Goal: Navigation & Orientation: Find specific page/section

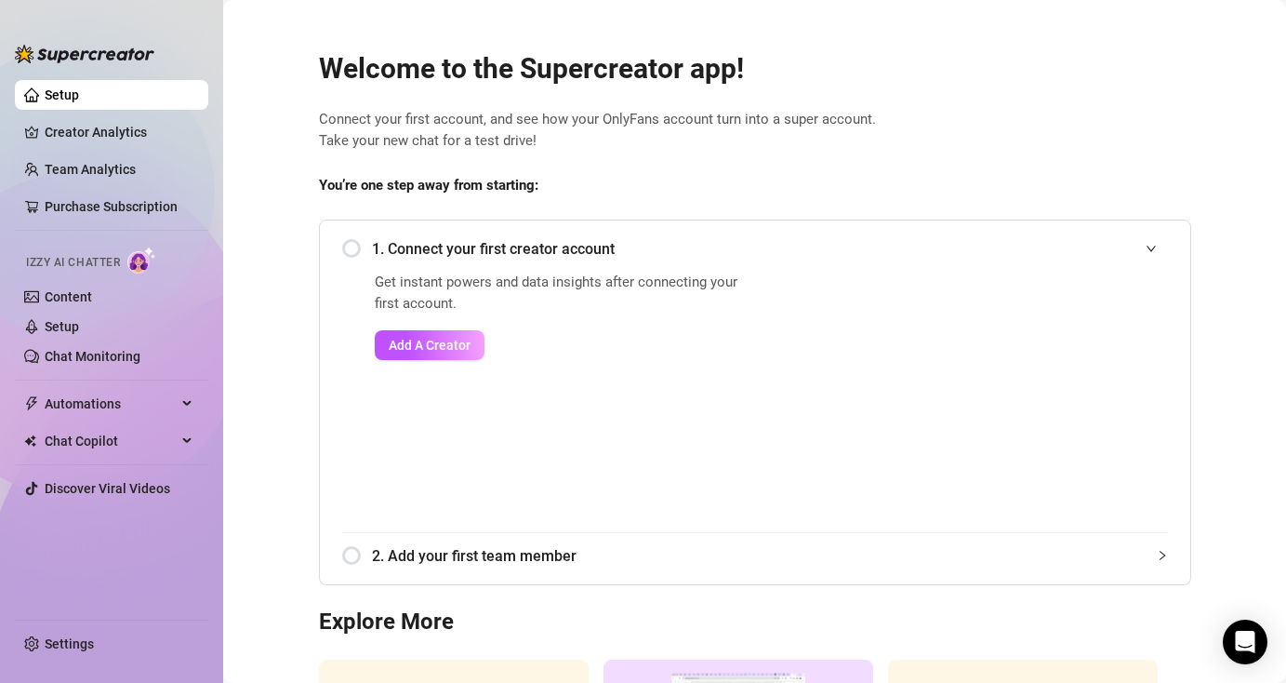
click at [1158, 126] on span "Connect your first account, and see how your OnlyFans account turn into a super…" at bounding box center [755, 131] width 872 height 44
click at [159, 138] on link "Creator Analytics" at bounding box center [119, 132] width 149 height 30
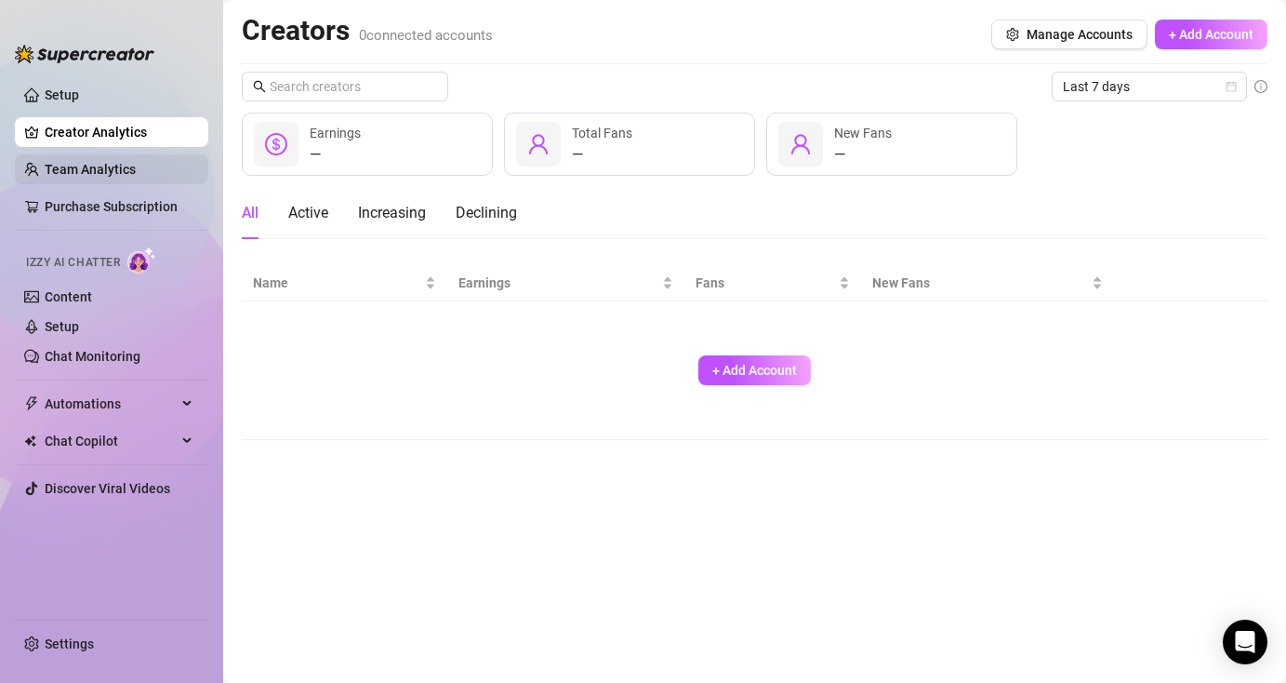
click at [136, 170] on link "Team Analytics" at bounding box center [90, 169] width 91 height 15
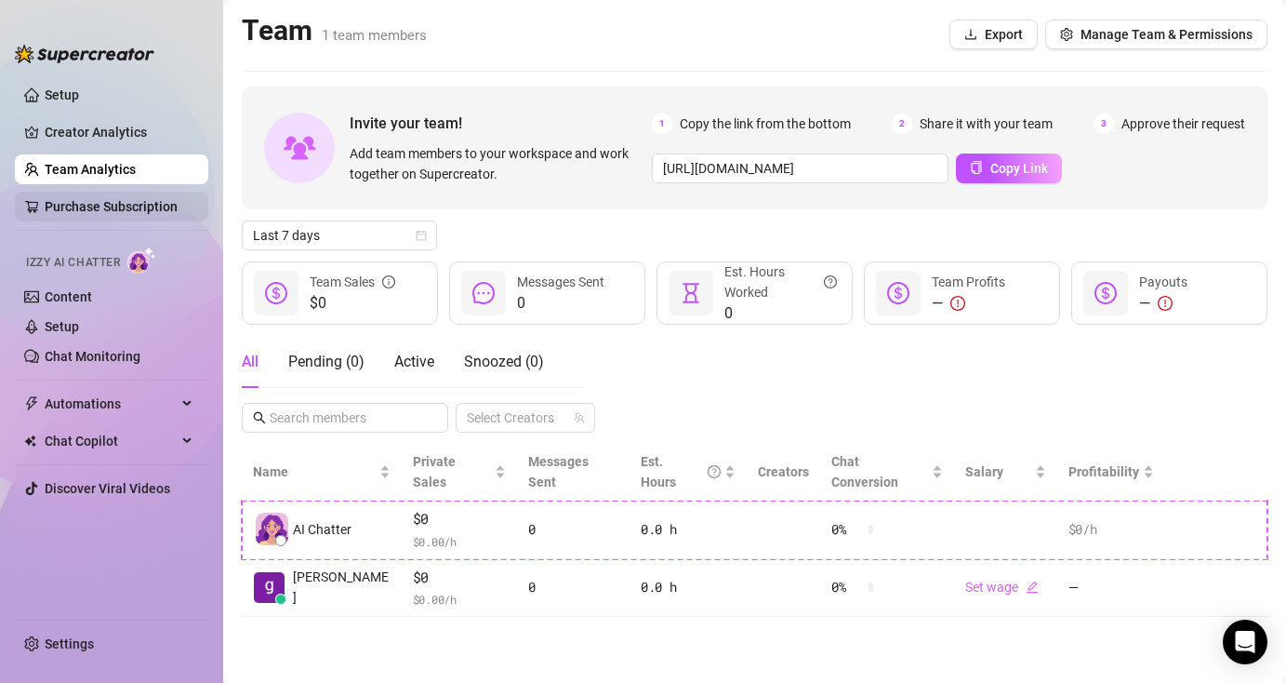
click at [145, 200] on link "Purchase Subscription" at bounding box center [111, 206] width 133 height 15
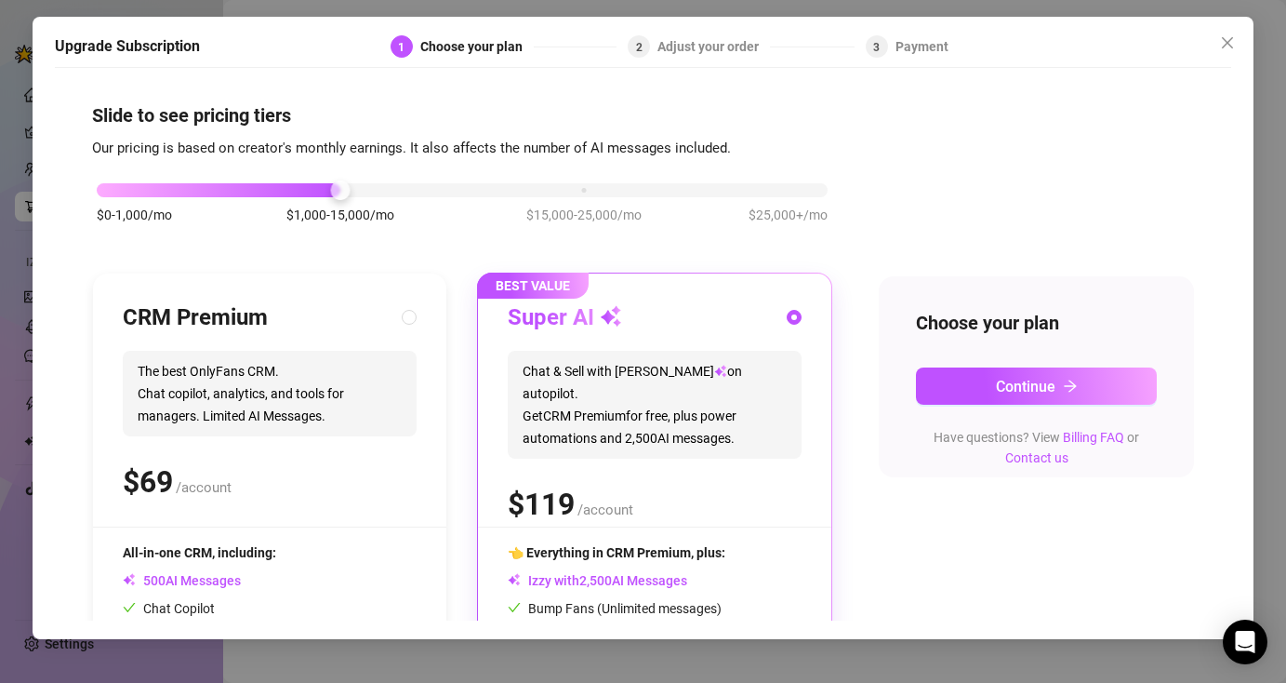
click at [584, 197] on div "$0-1,000/mo $1,000-15,000/mo $15,000-25,000/mo $25,000+/mo" at bounding box center [462, 212] width 740 height 105
click at [577, 189] on div "$0-1,000/mo $1,000-15,000/mo $15,000-25,000/mo $25,000+/mo" at bounding box center [462, 184] width 731 height 11
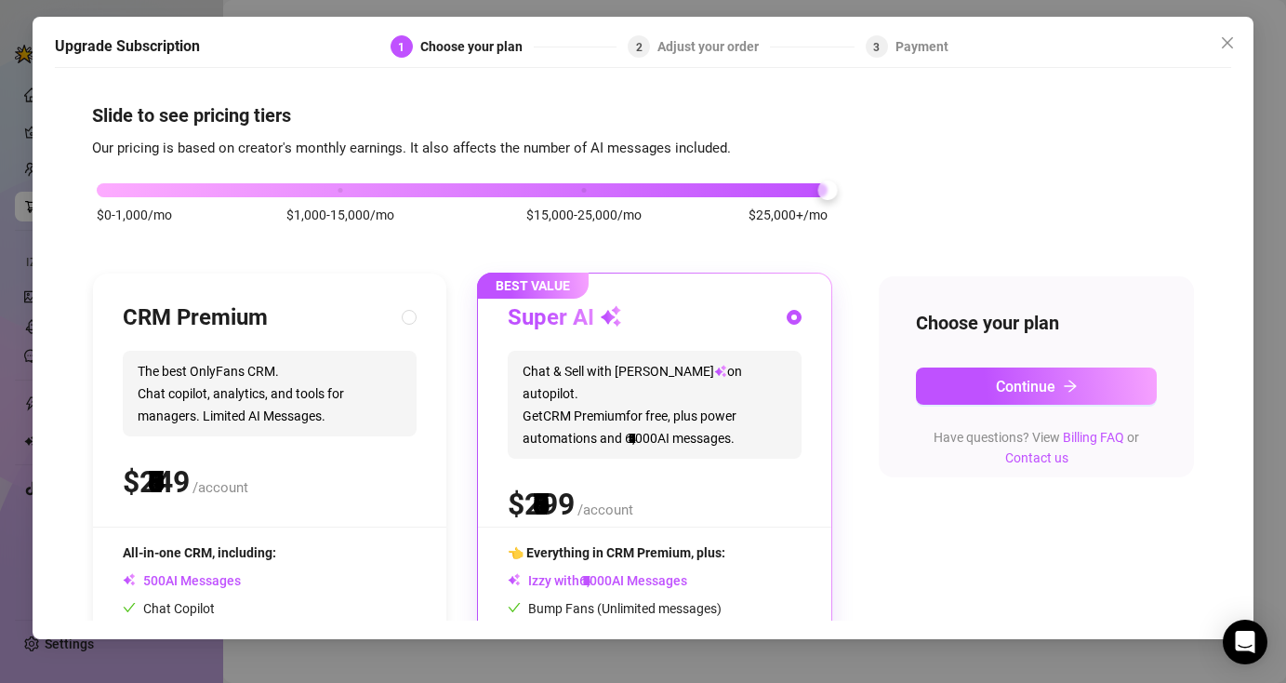
click at [769, 191] on div "$0-1,000/mo $1,000-15,000/mo $15,000-25,000/mo $25,000+/mo" at bounding box center [462, 184] width 731 height 11
click at [583, 191] on div "$0-1,000/mo $1,000-15,000/mo $15,000-25,000/mo $25,000+/mo" at bounding box center [462, 184] width 731 height 11
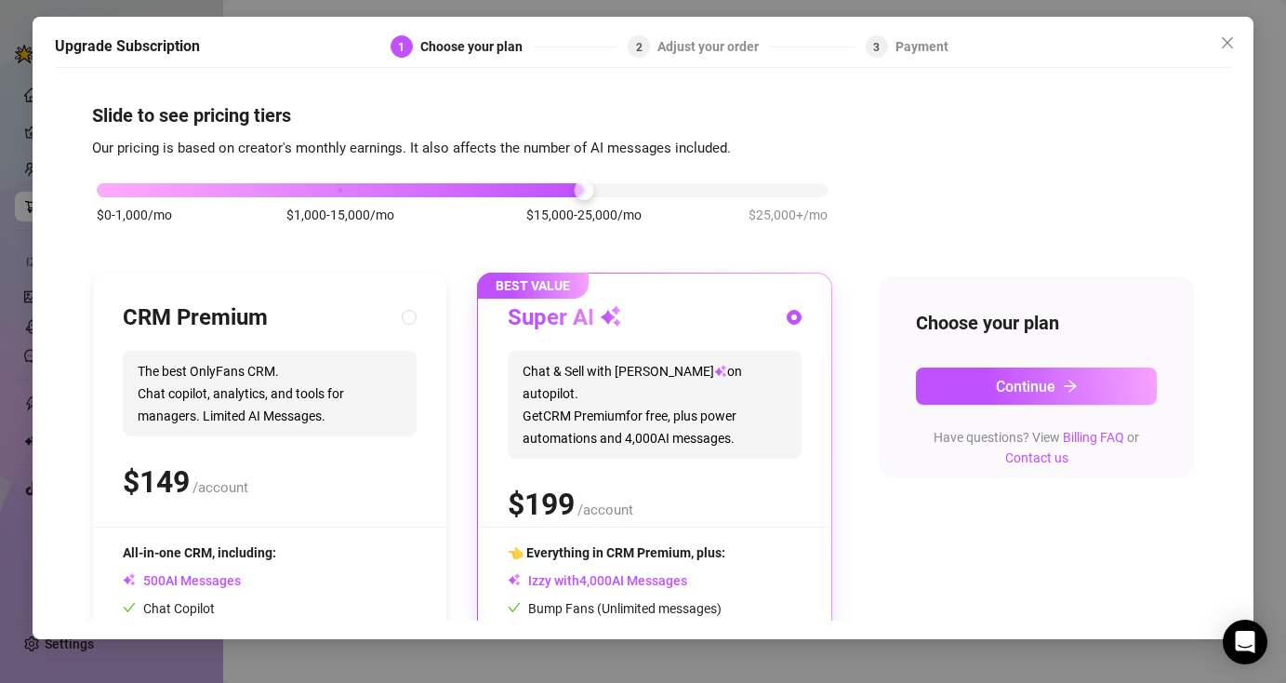
click at [125, 196] on div "$0-1,000/mo $1,000-15,000/mo $15,000-25,000/mo $25,000+/mo" at bounding box center [462, 212] width 740 height 105
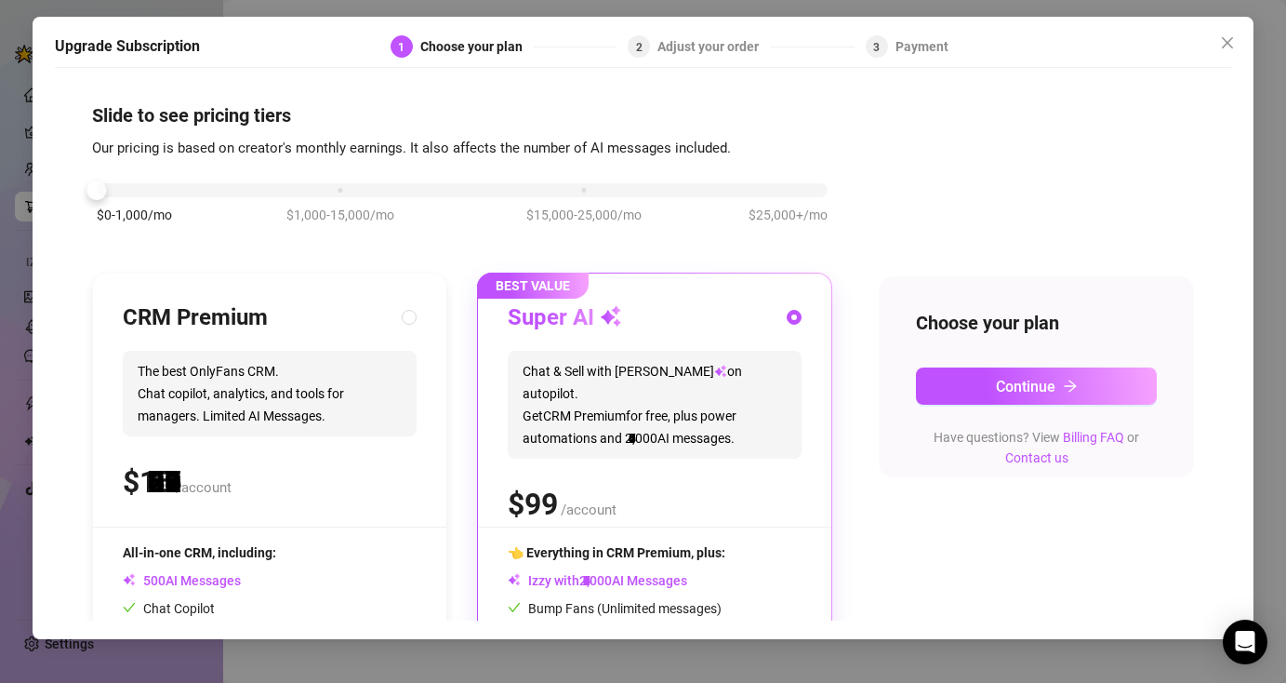
click at [125, 191] on div "$0-1,000/mo $1,000-15,000/mo $15,000-25,000/mo $25,000+/mo" at bounding box center [462, 184] width 731 height 11
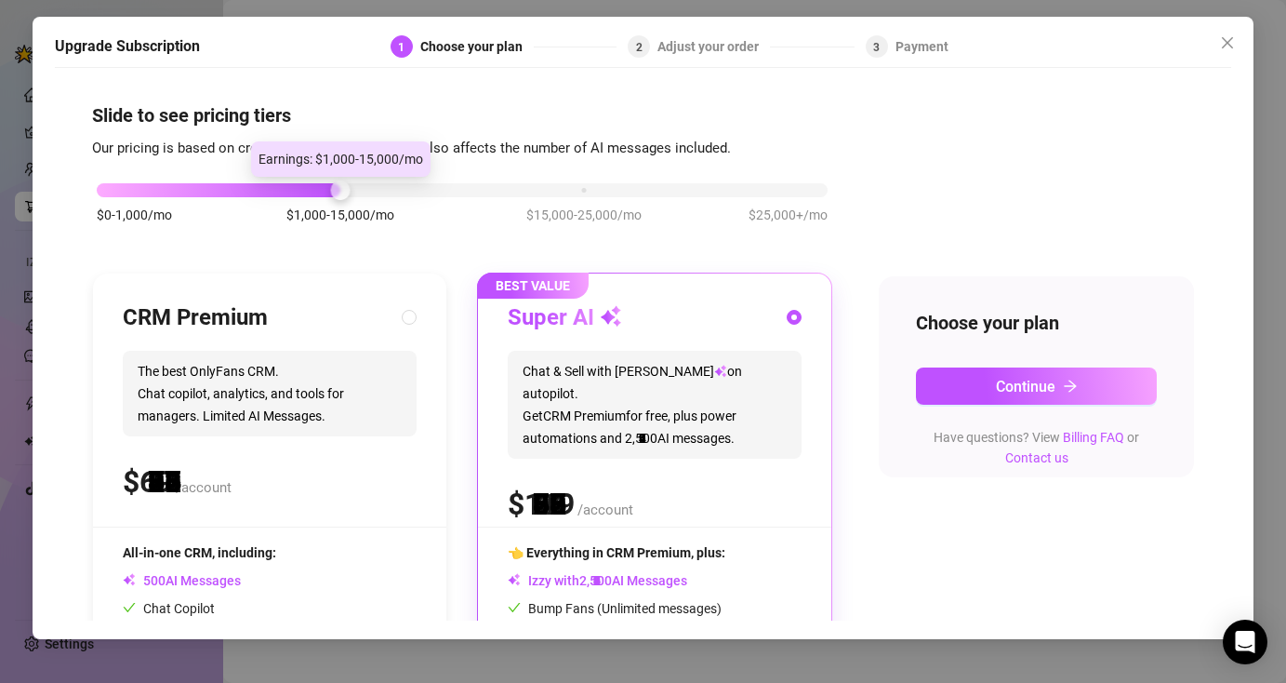
click at [325, 187] on div "$0-1,000/mo $1,000-15,000/mo $15,000-25,000/mo $25,000+/mo" at bounding box center [462, 184] width 731 height 11
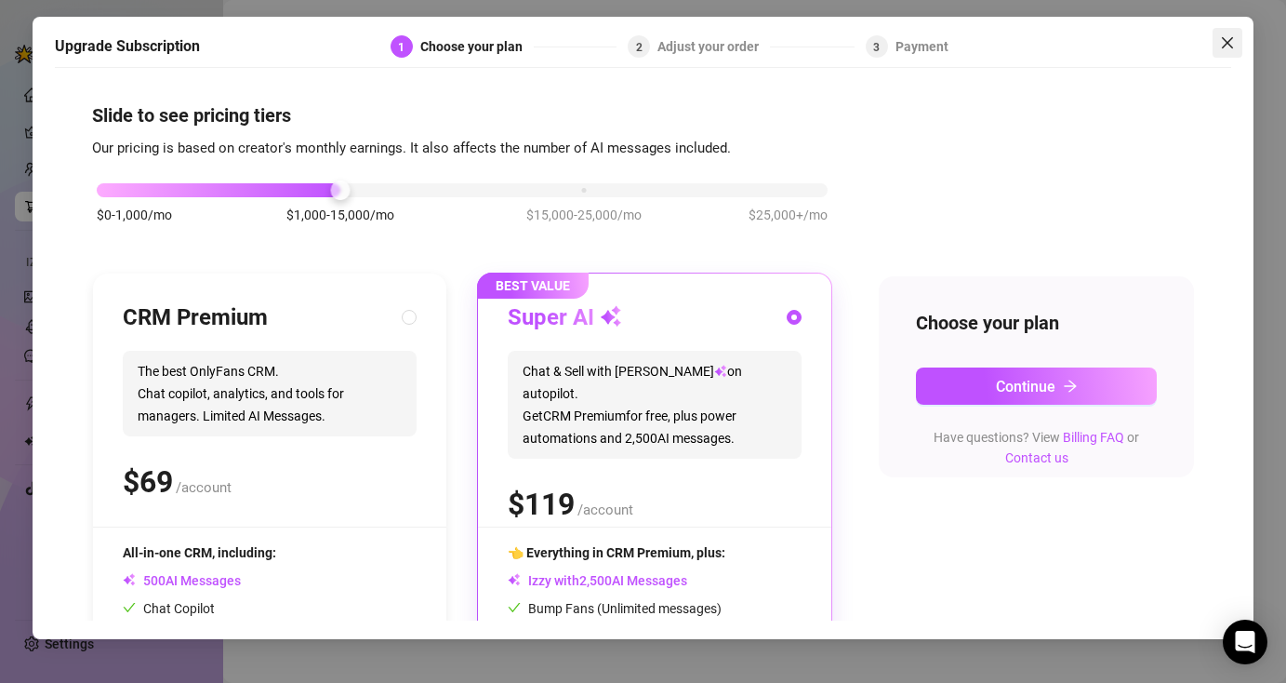
click at [1237, 52] on button "Close" at bounding box center [1228, 43] width 30 height 30
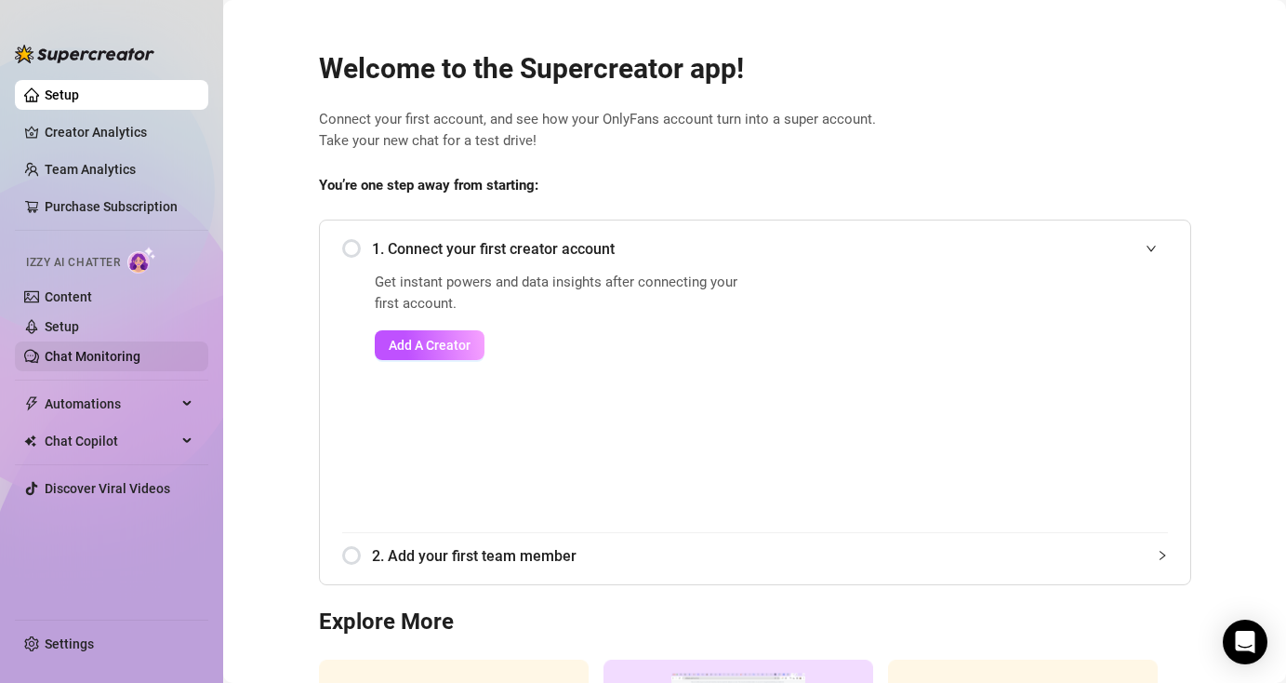
click at [94, 358] on link "Chat Monitoring" at bounding box center [93, 356] width 96 height 15
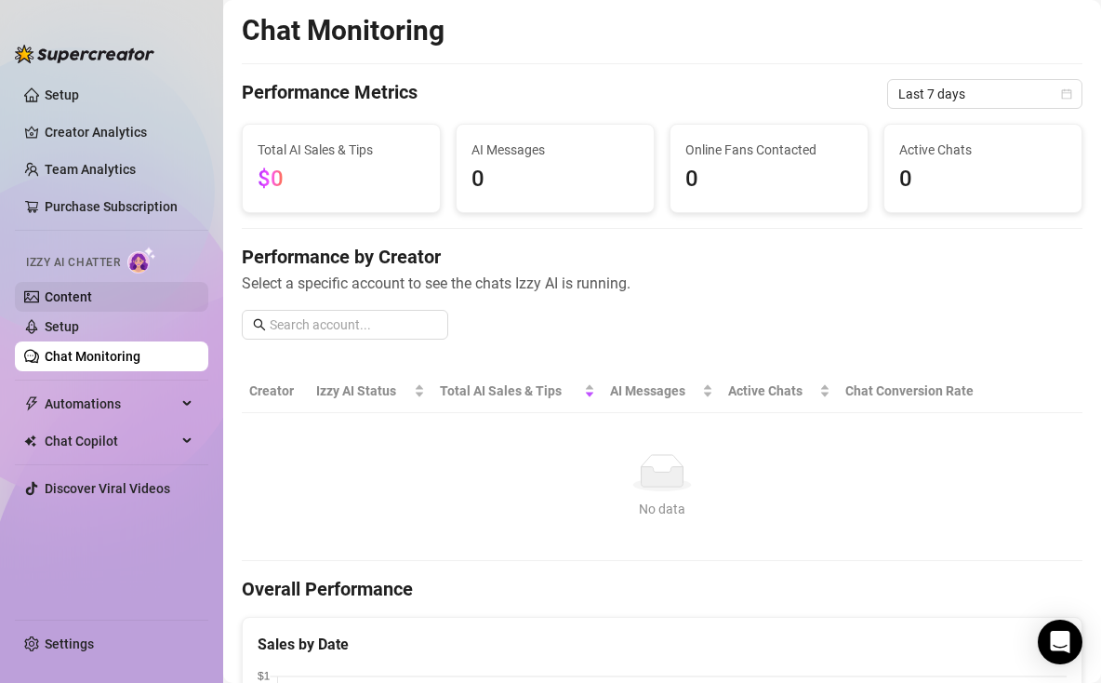
click at [92, 298] on link "Content" at bounding box center [68, 296] width 47 height 15
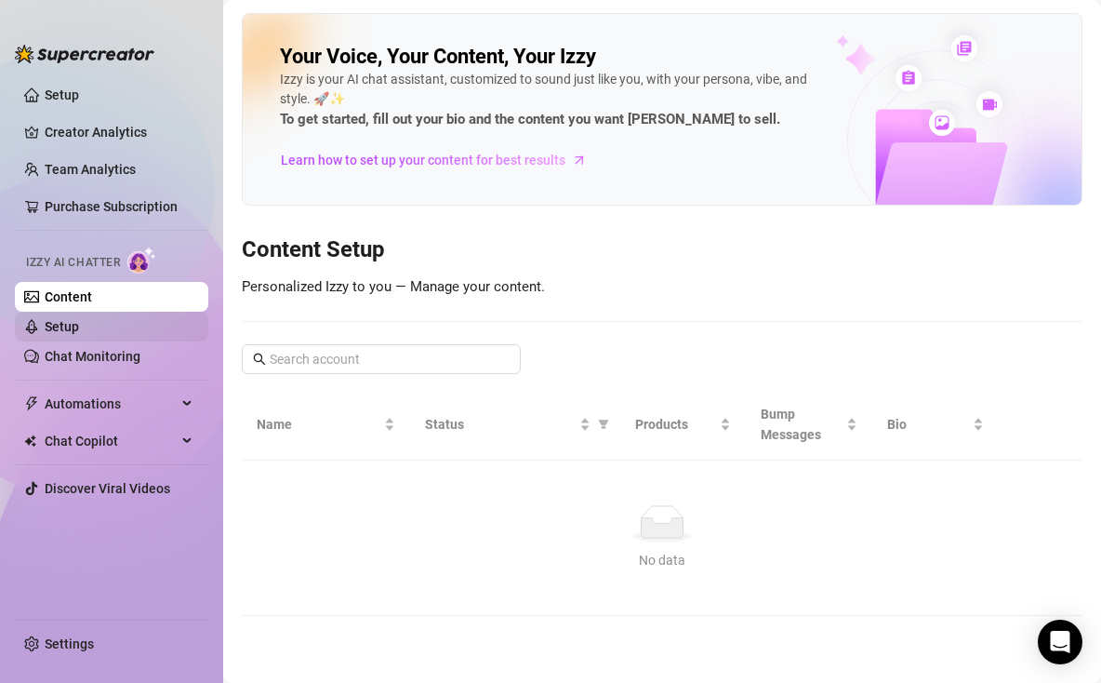
click at [79, 325] on link "Setup" at bounding box center [62, 326] width 34 height 15
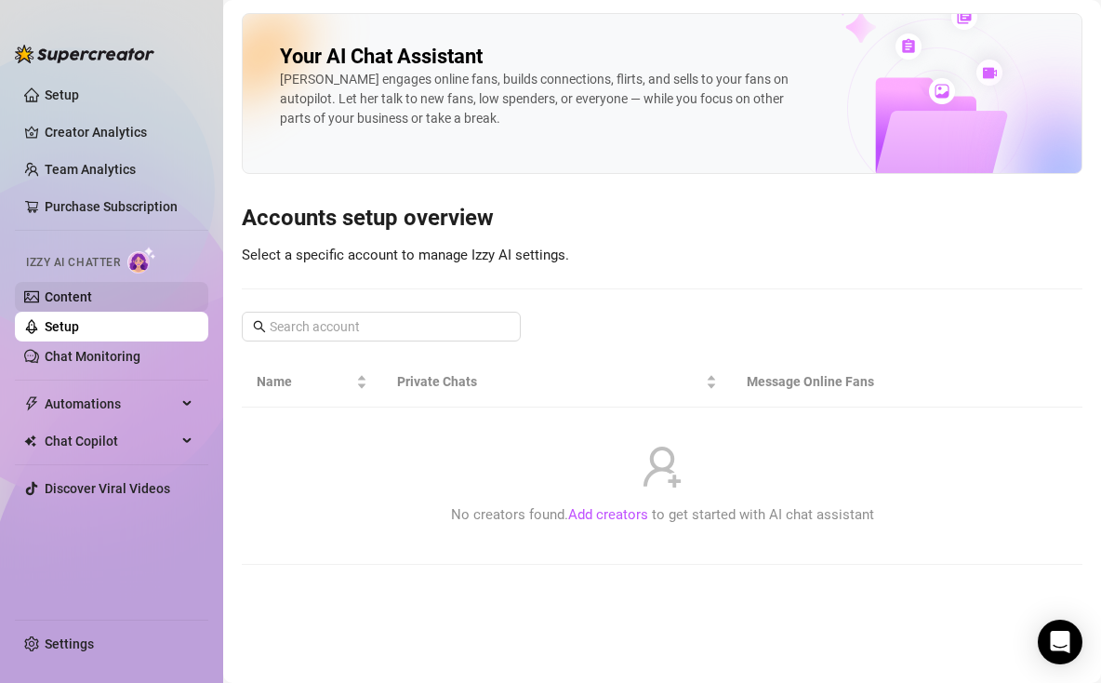
click at [92, 289] on link "Content" at bounding box center [68, 296] width 47 height 15
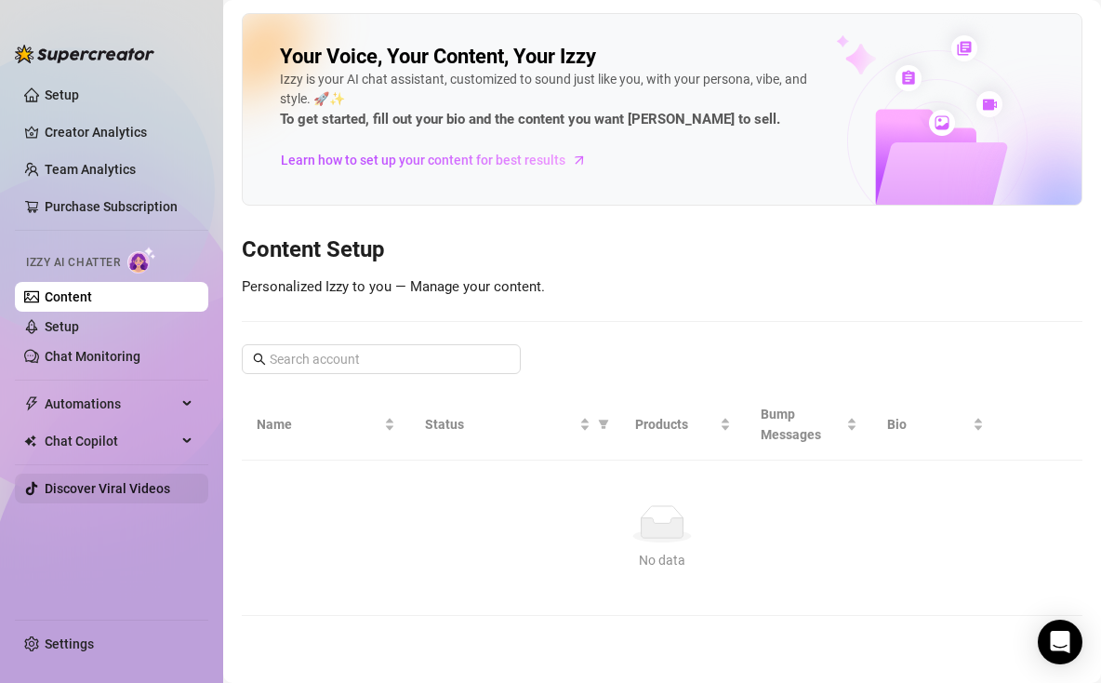
click at [73, 484] on link "Discover Viral Videos" at bounding box center [108, 488] width 126 height 15
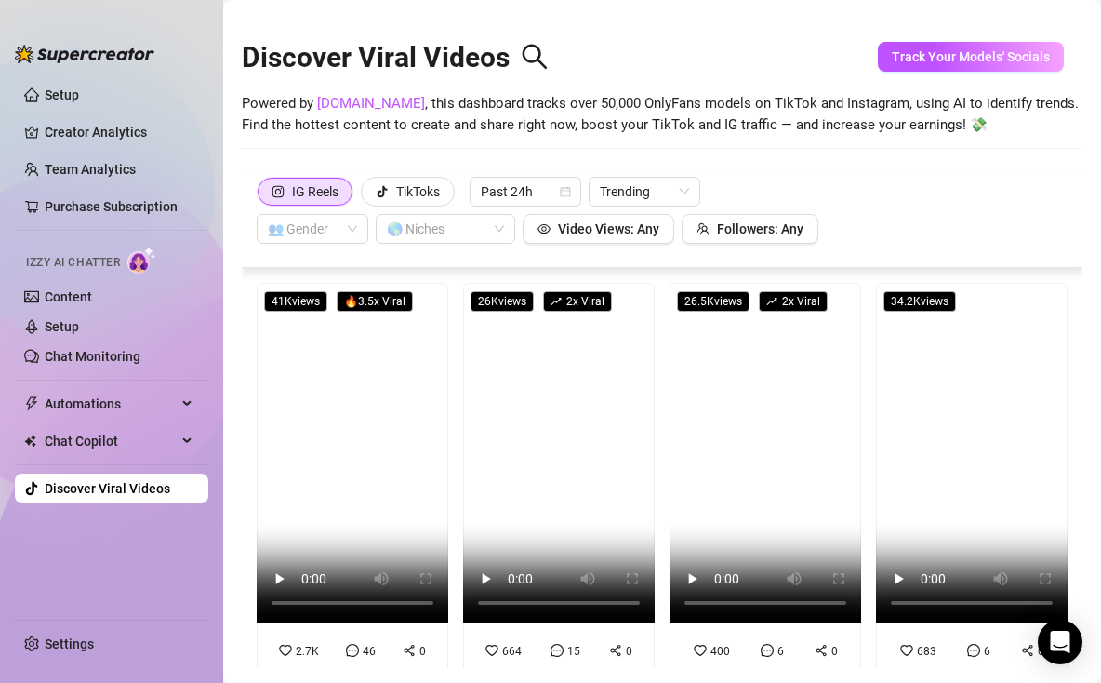
click at [915, 212] on div "IG Reels TikToks Past 24h Trending 👥 Gender 🌎 Niches Video Views: Any Followers…" at bounding box center [662, 210] width 811 height 67
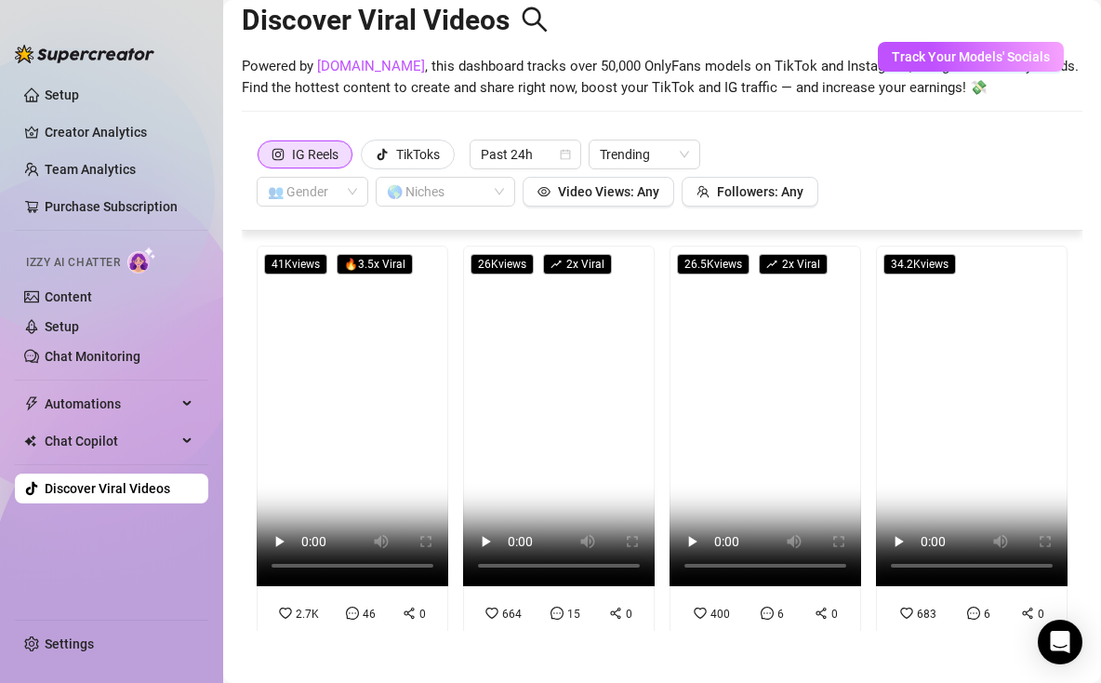
scroll to position [41, 0]
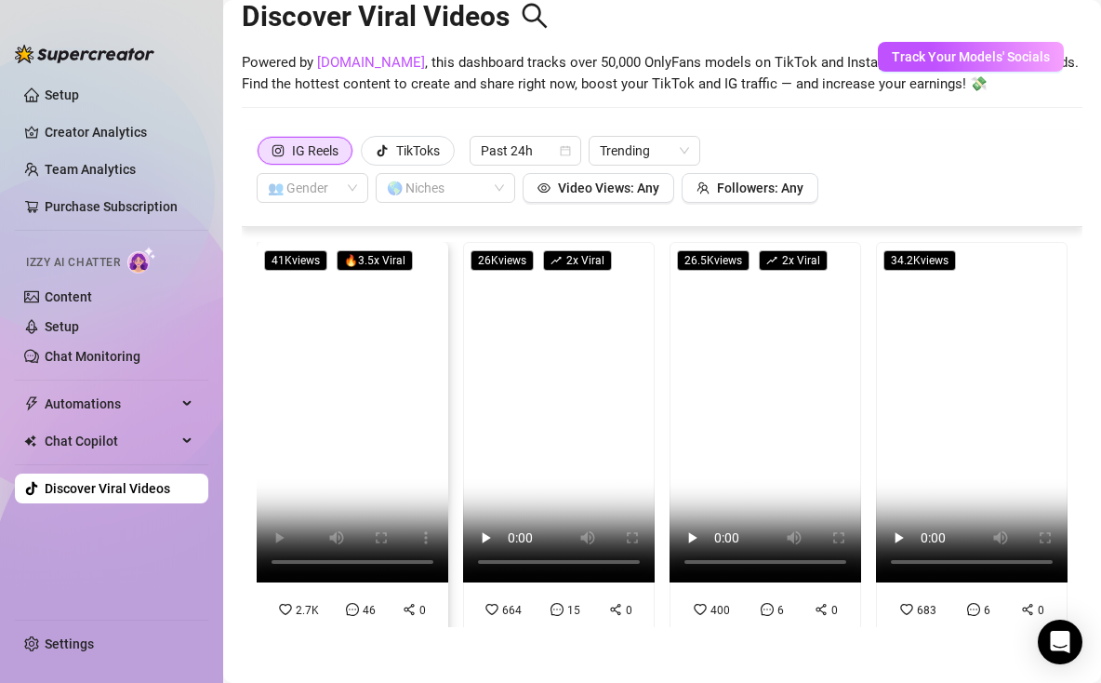
click at [372, 277] on video at bounding box center [353, 412] width 192 height 340
